Goal: Task Accomplishment & Management: Manage account settings

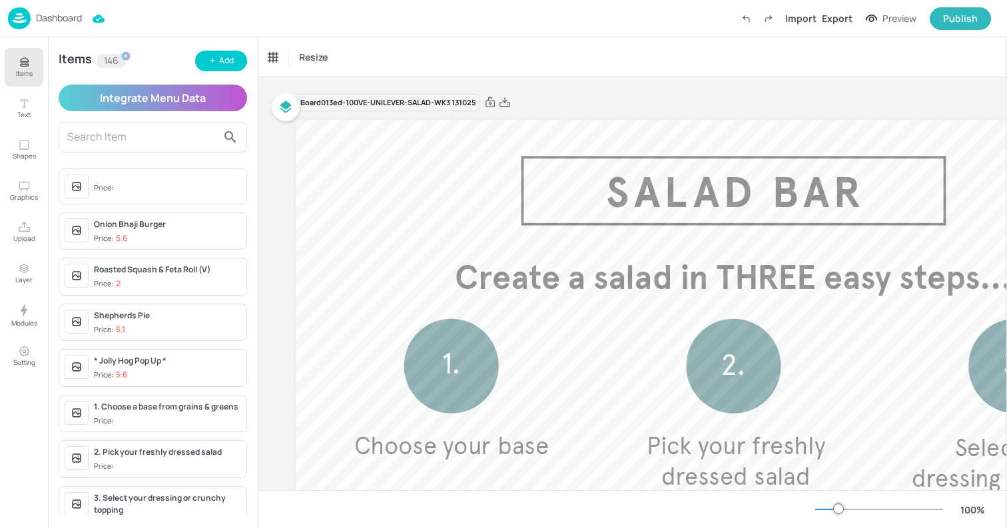
scroll to position [0, 206]
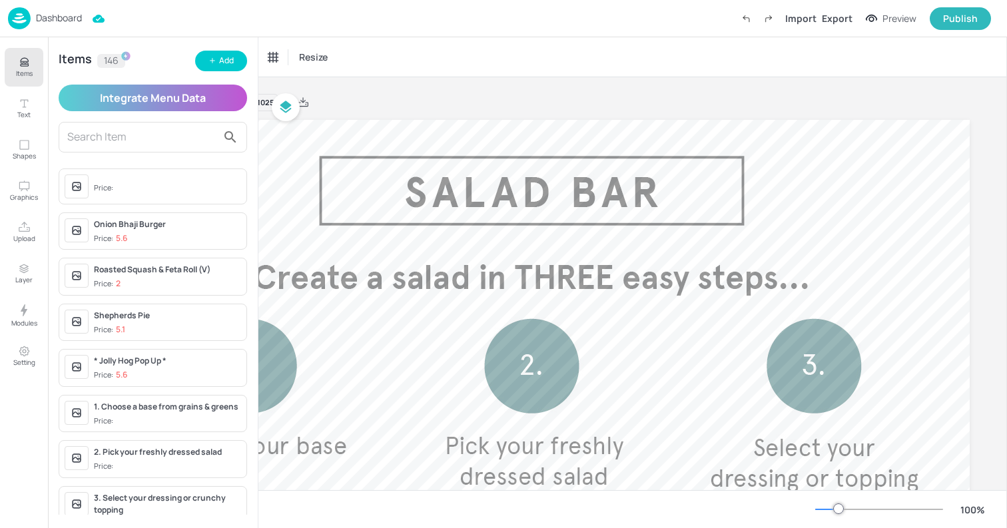
click at [61, 33] on div "Dashboard Import Export Preview Publish" at bounding box center [499, 18] width 983 height 37
click at [45, 21] on p "Dashboard" at bounding box center [59, 17] width 46 height 9
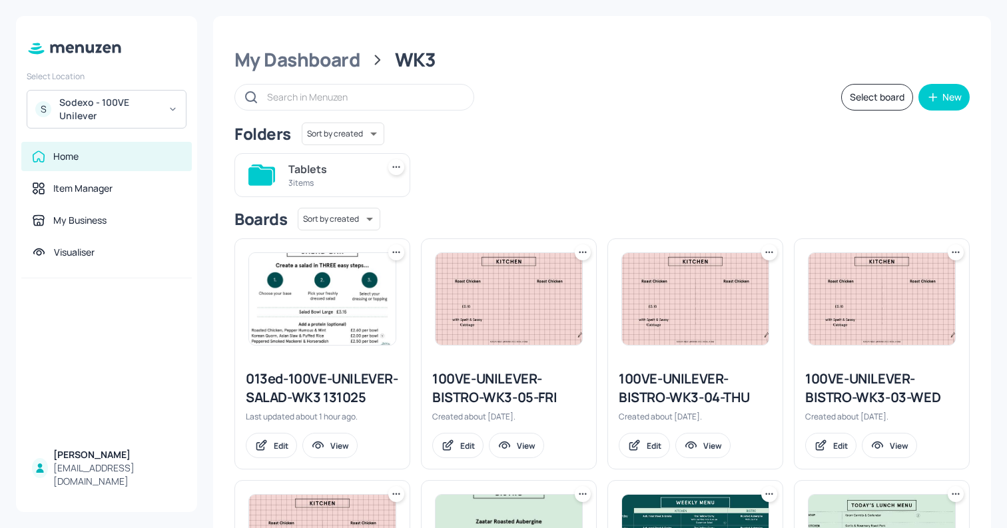
click at [315, 312] on img at bounding box center [322, 299] width 146 height 92
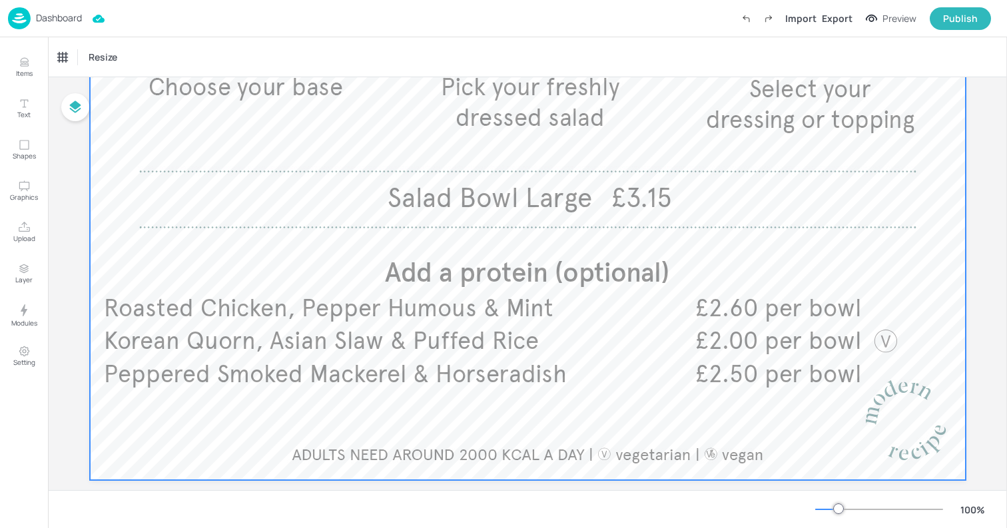
scroll to position [382, 0]
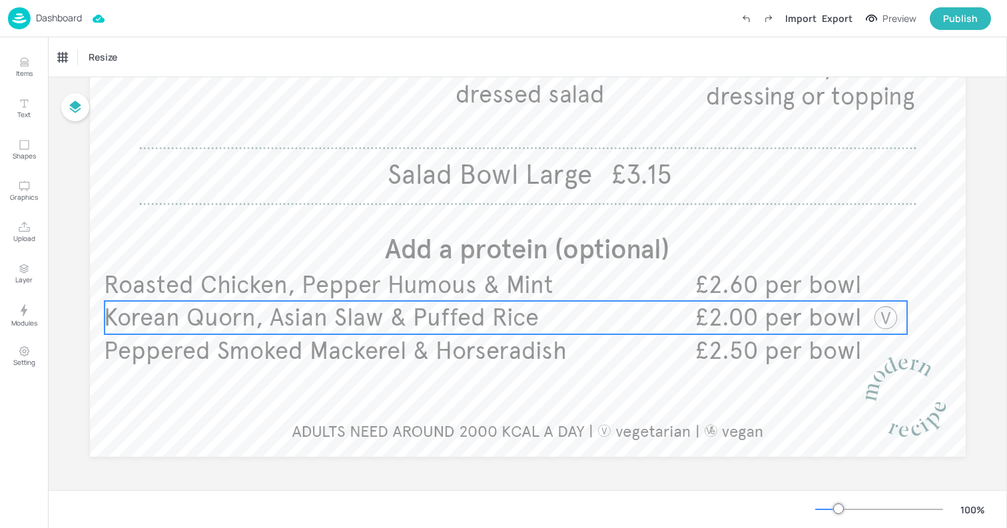
click at [431, 320] on span "Korean Quorn, Asian Slaw & Puffed Rice" at bounding box center [321, 317] width 435 height 29
click at [90, 55] on div "Korean Quorn, Asian Slaw & Puffed Rice" at bounding box center [113, 57] width 111 height 12
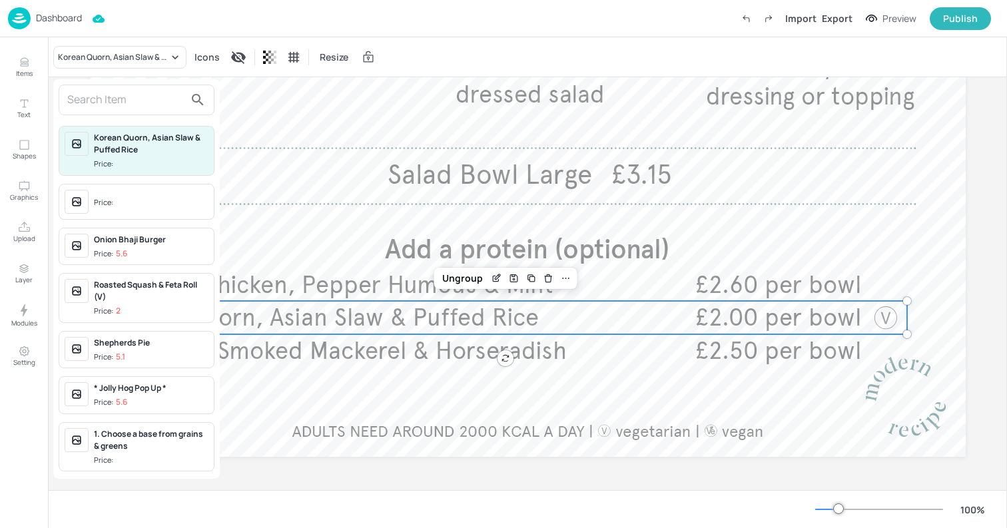
click at [101, 103] on input "text" at bounding box center [125, 99] width 117 height 21
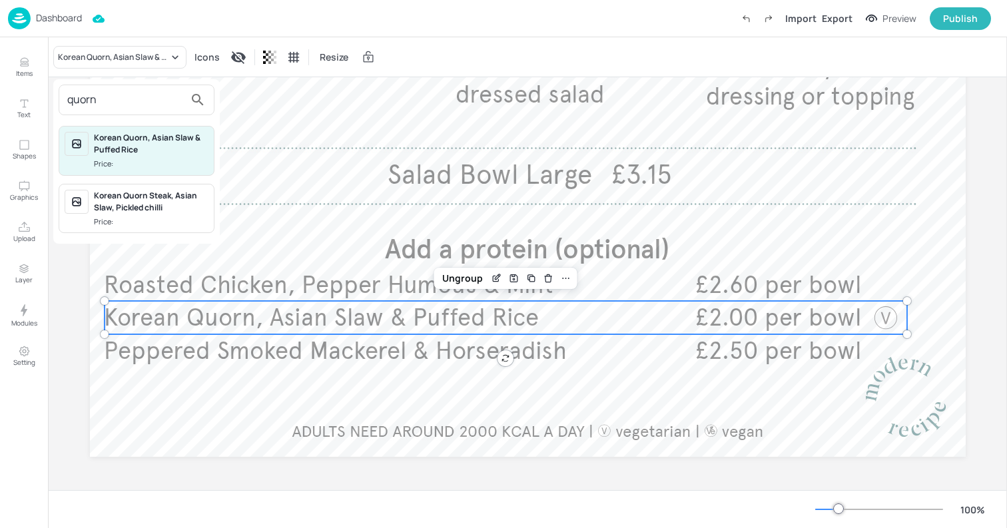
type input "quorn"
click at [117, 221] on span "Price:" at bounding box center [151, 221] width 115 height 11
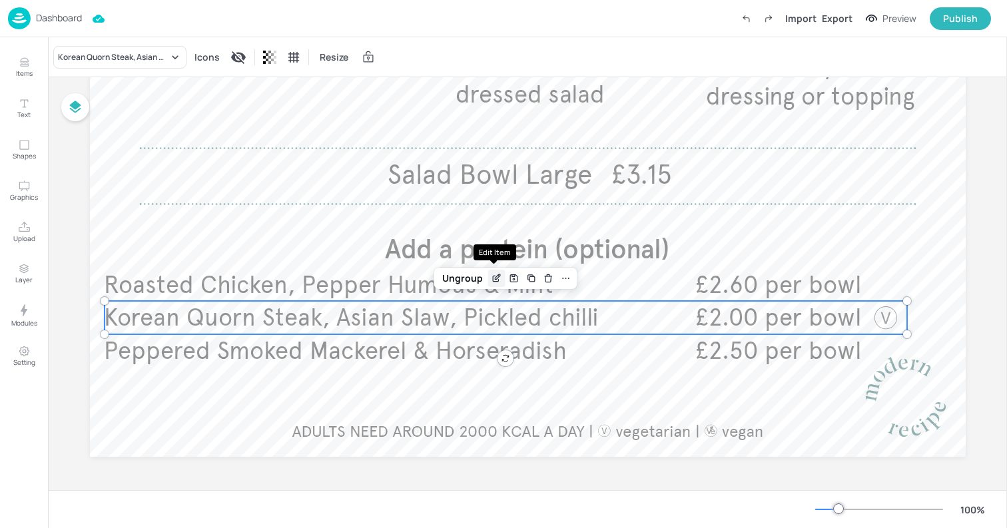
click at [497, 277] on icon "Edit Item" at bounding box center [496, 278] width 11 height 11
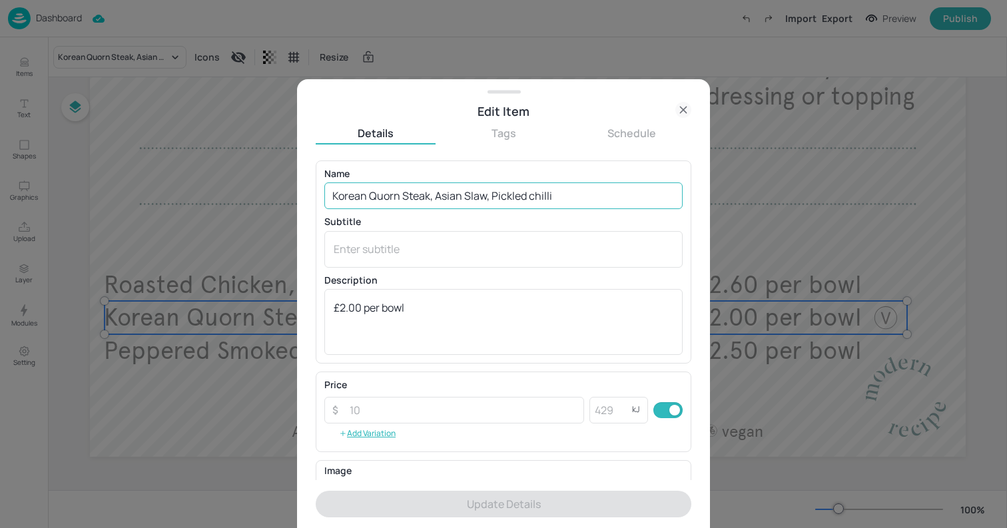
click at [532, 198] on input "Korean Quorn Steak, Asian Slaw, Pickled chilli" at bounding box center [503, 195] width 358 height 27
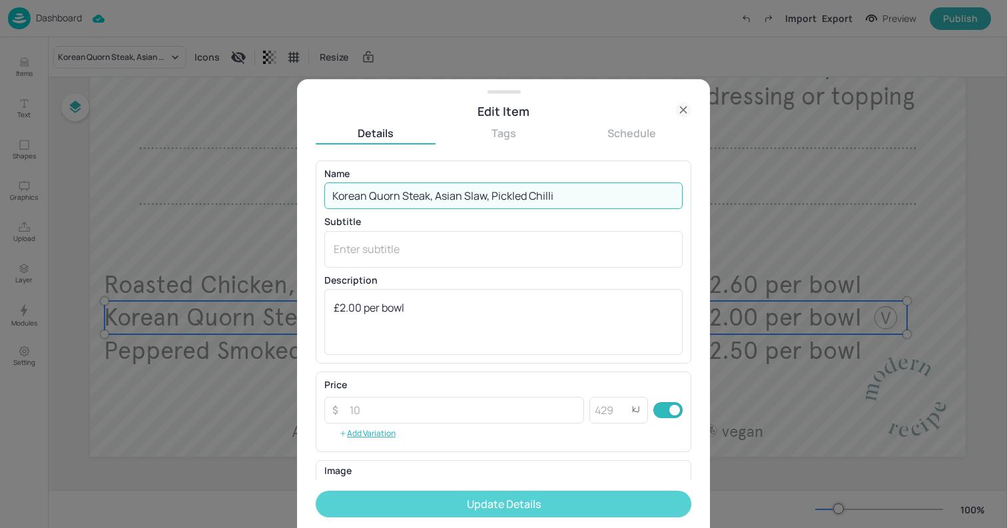
type input "Korean Quorn Steak, Asian Slaw, Pickled Chilli"
click at [433, 513] on button "Update Details" at bounding box center [504, 504] width 376 height 27
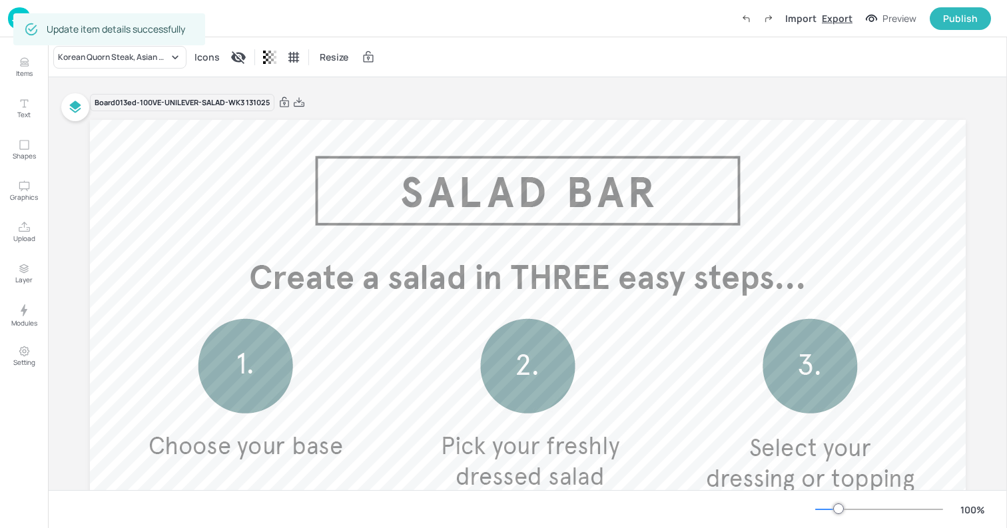
click at [836, 15] on div "Export" at bounding box center [837, 18] width 31 height 14
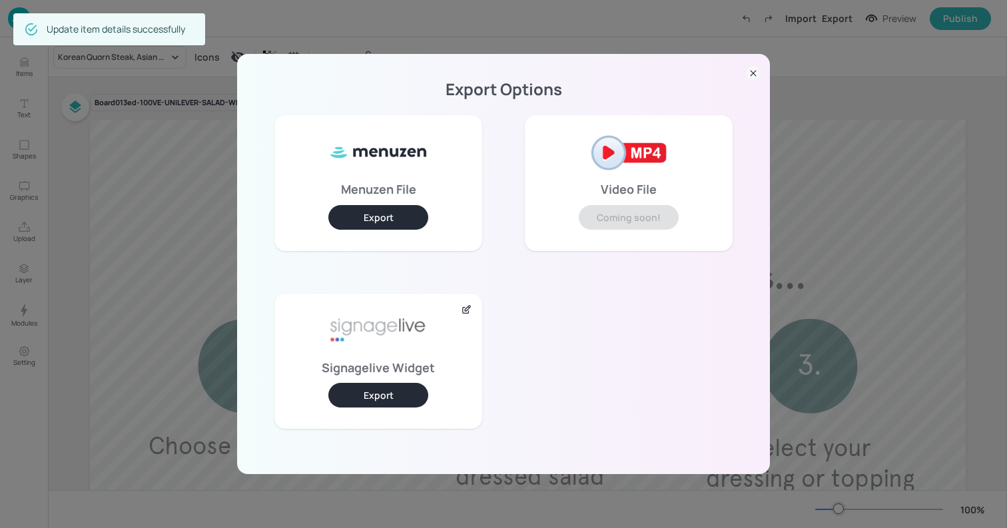
click at [374, 390] on button "Export" at bounding box center [378, 395] width 100 height 25
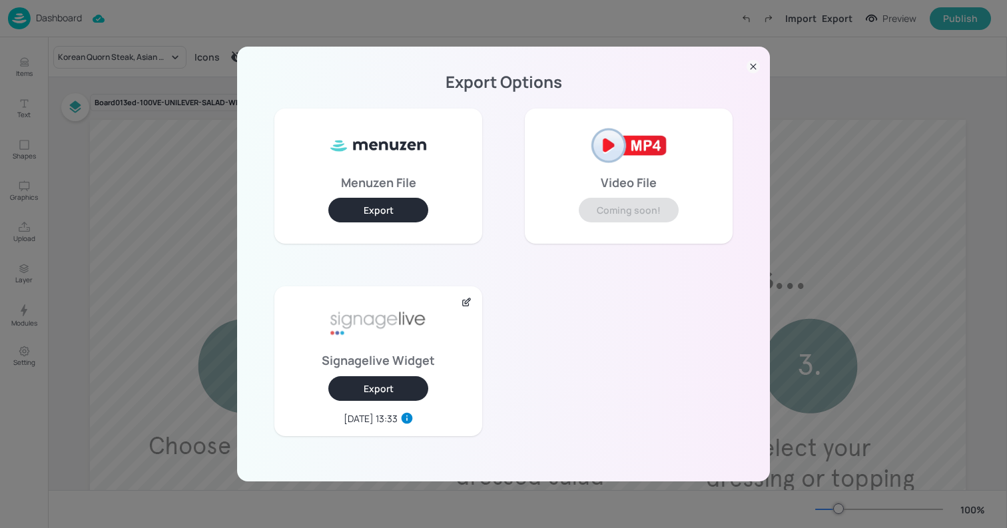
click at [161, 176] on div "Export Options Menuzen File Export Video File Coming soon! Signagelive Widget E…" at bounding box center [503, 264] width 1007 height 528
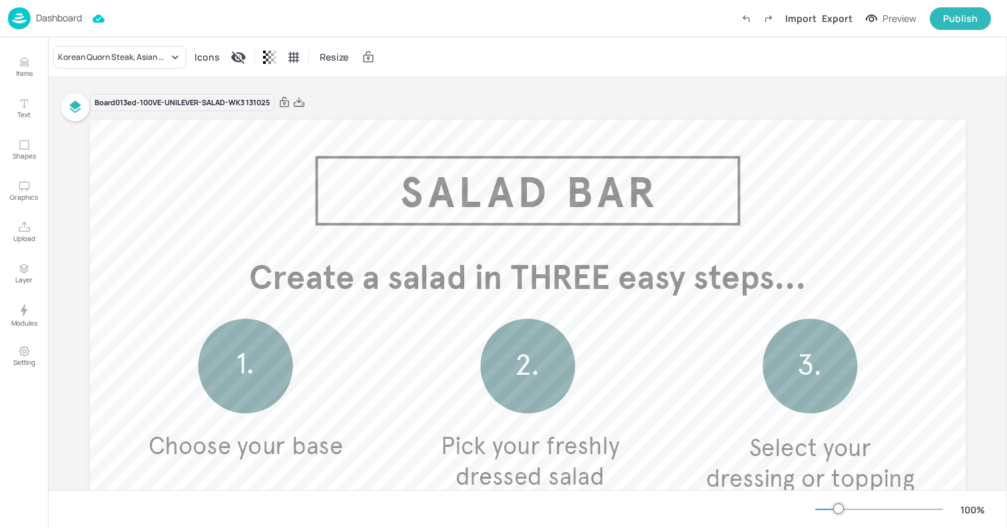
click at [296, 109] on div "Board 013ed-100VE-UNILEVER-SALAD-WK3 131025" at bounding box center [528, 102] width 876 height 19
click at [296, 103] on icon at bounding box center [299, 102] width 12 height 13
